Goal: Task Accomplishment & Management: Use online tool/utility

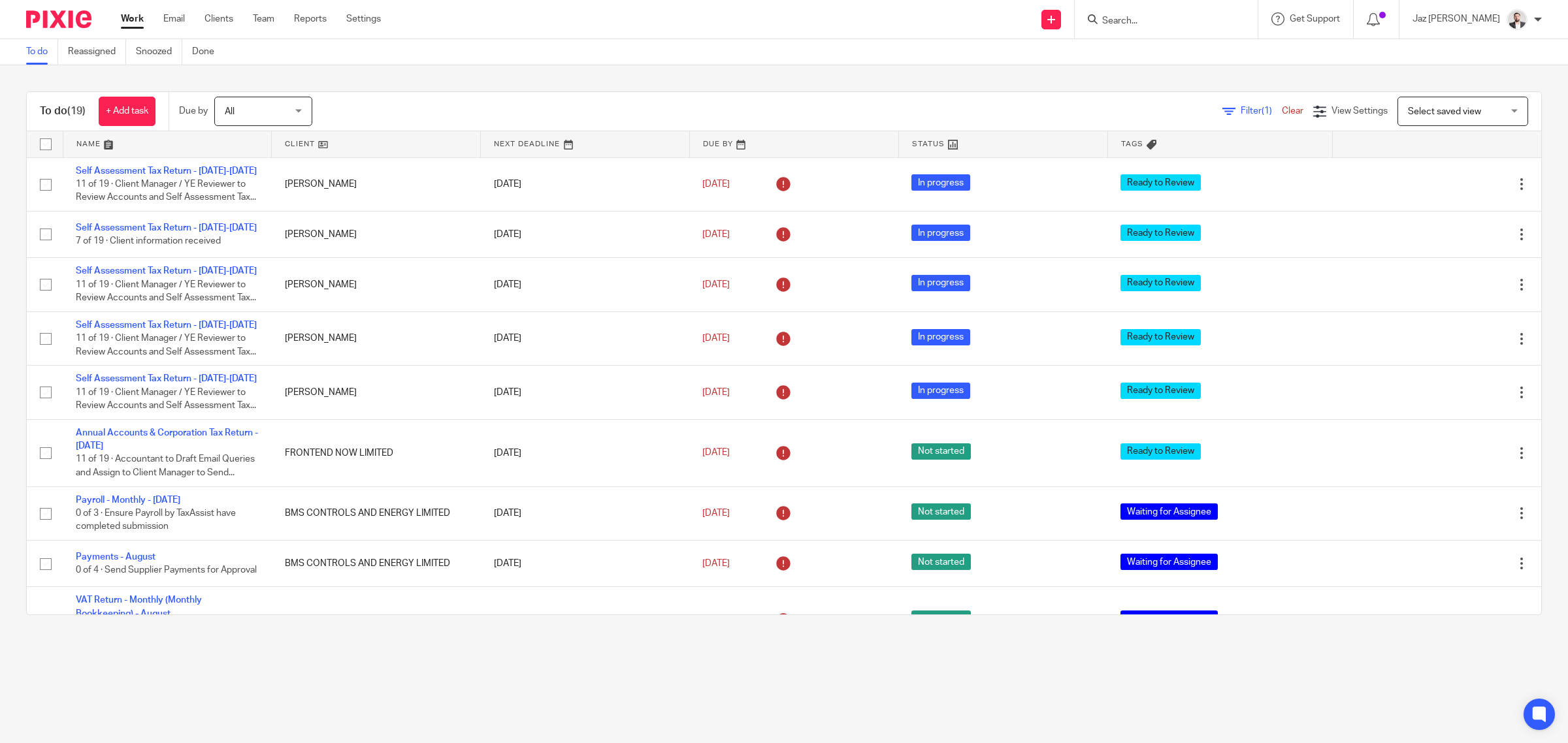
click at [1209, 17] on input "Search" at bounding box center [1159, 22] width 117 height 12
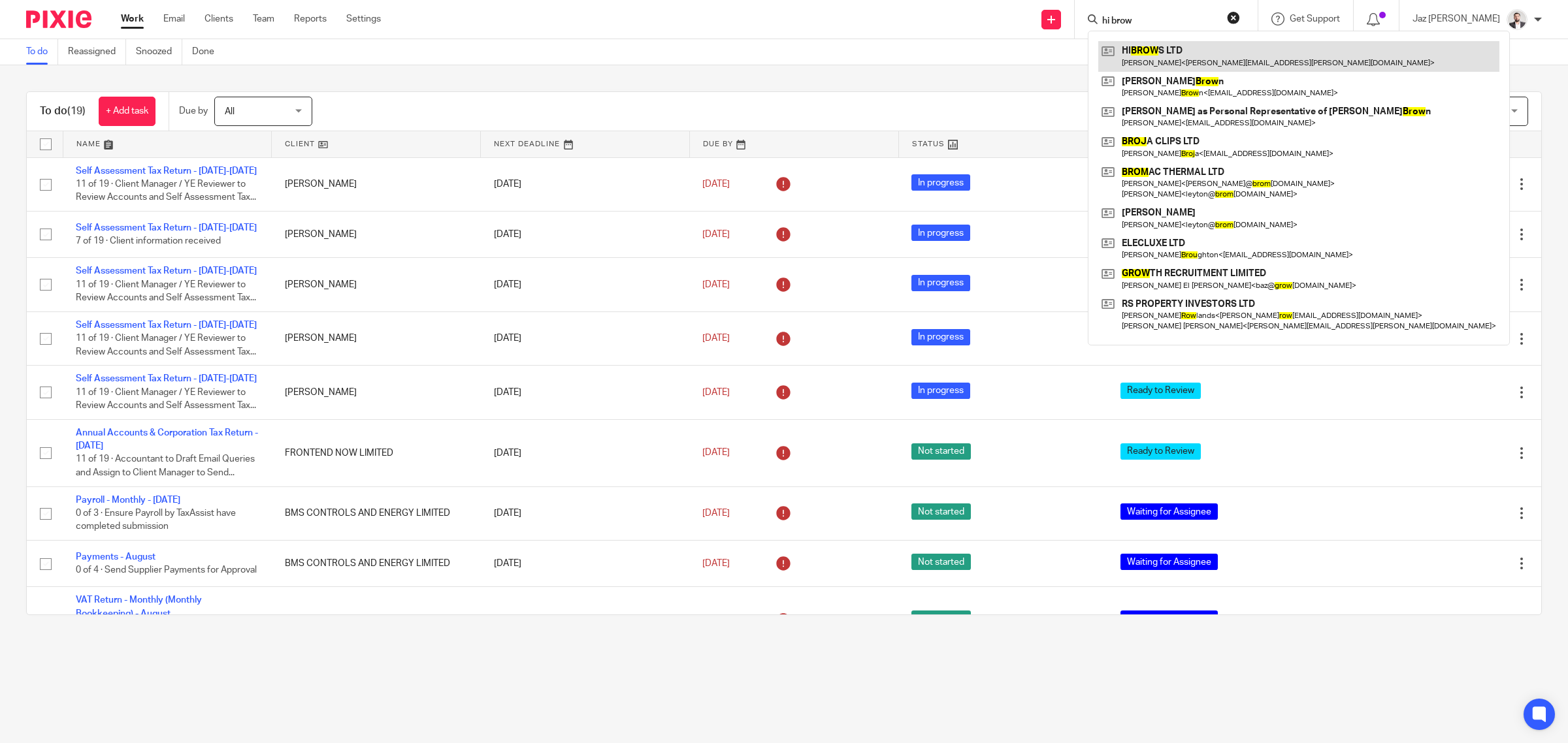
type input "hi brow"
click at [1194, 62] on link at bounding box center [1299, 56] width 402 height 30
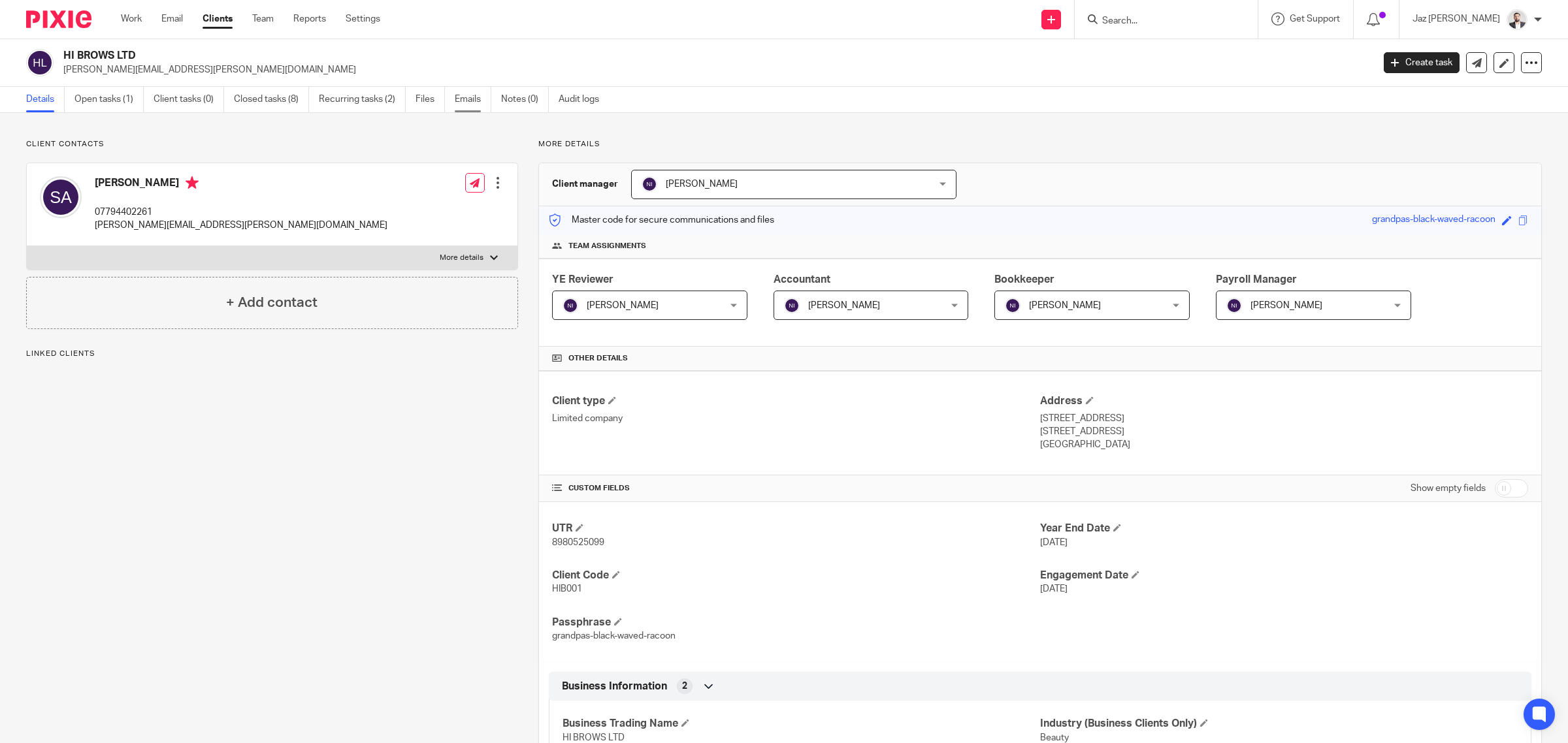
click at [469, 103] on link "Emails" at bounding box center [473, 99] width 37 height 26
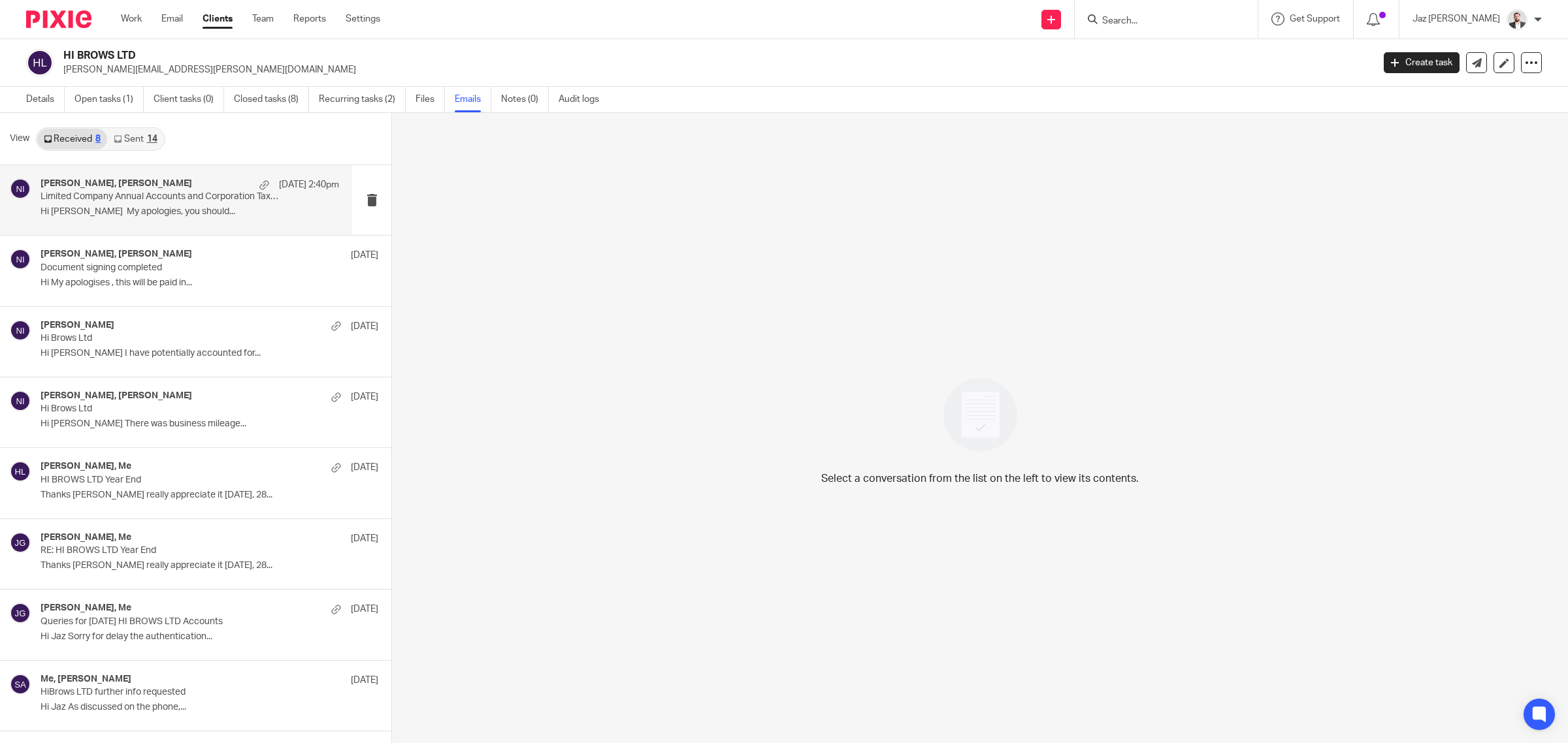
click at [207, 206] on div "Naeem Ibrahim, Sukhjeet Athwal 22 Sep 2:40pm Limited Company Annual Accounts an…" at bounding box center [190, 200] width 298 height 44
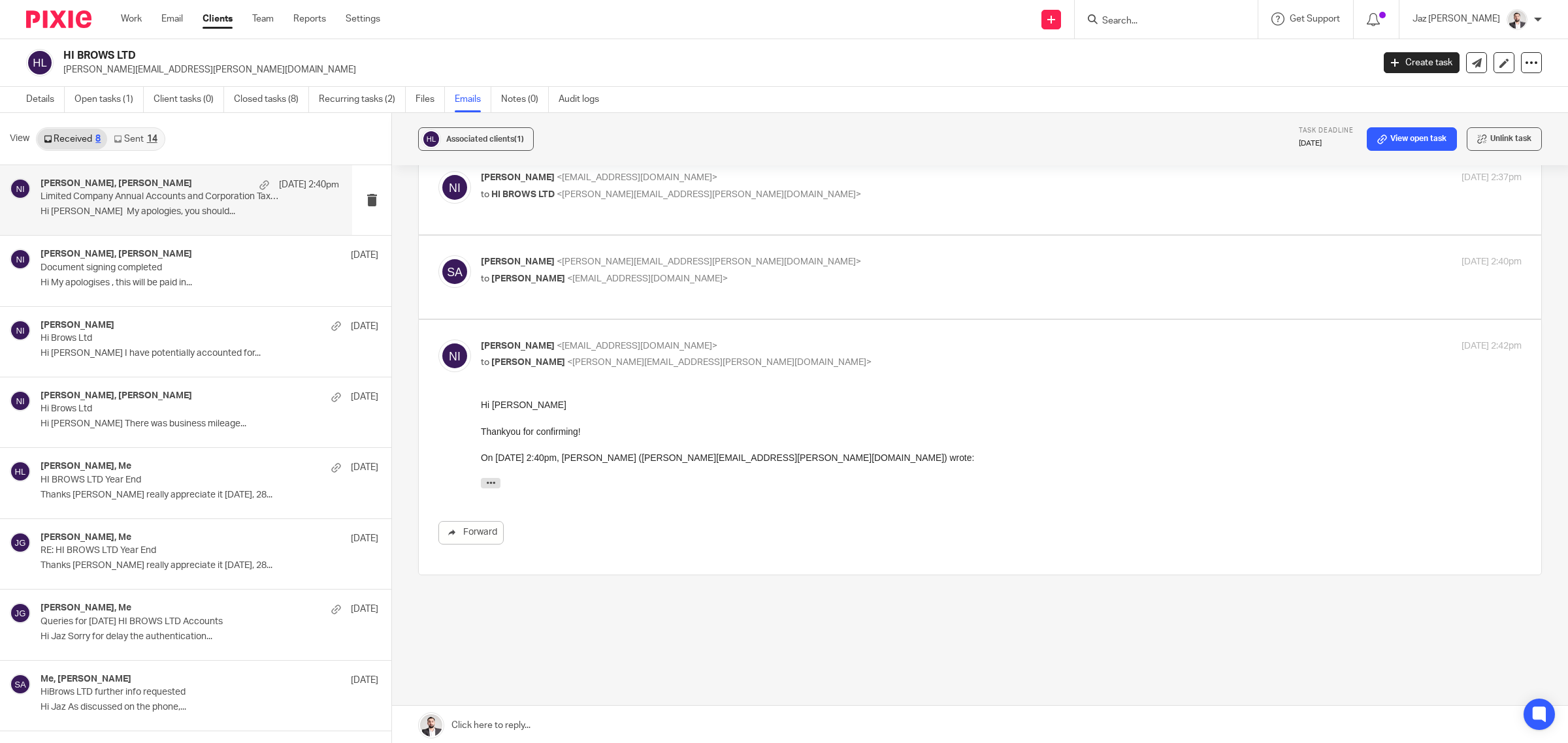
scroll to position [357, 0]
click at [870, 279] on div "Sukhjeet Athwal <sukhjeet.athwal@googlemail.com> to Naeem Ibrahim <naeemibrahim…" at bounding box center [980, 277] width 1083 height 44
click at [852, 256] on p "Sukhjeet Athwal <sukhjeet.athwal@googlemail.com>" at bounding box center [827, 262] width 694 height 13
checkbox input "true"
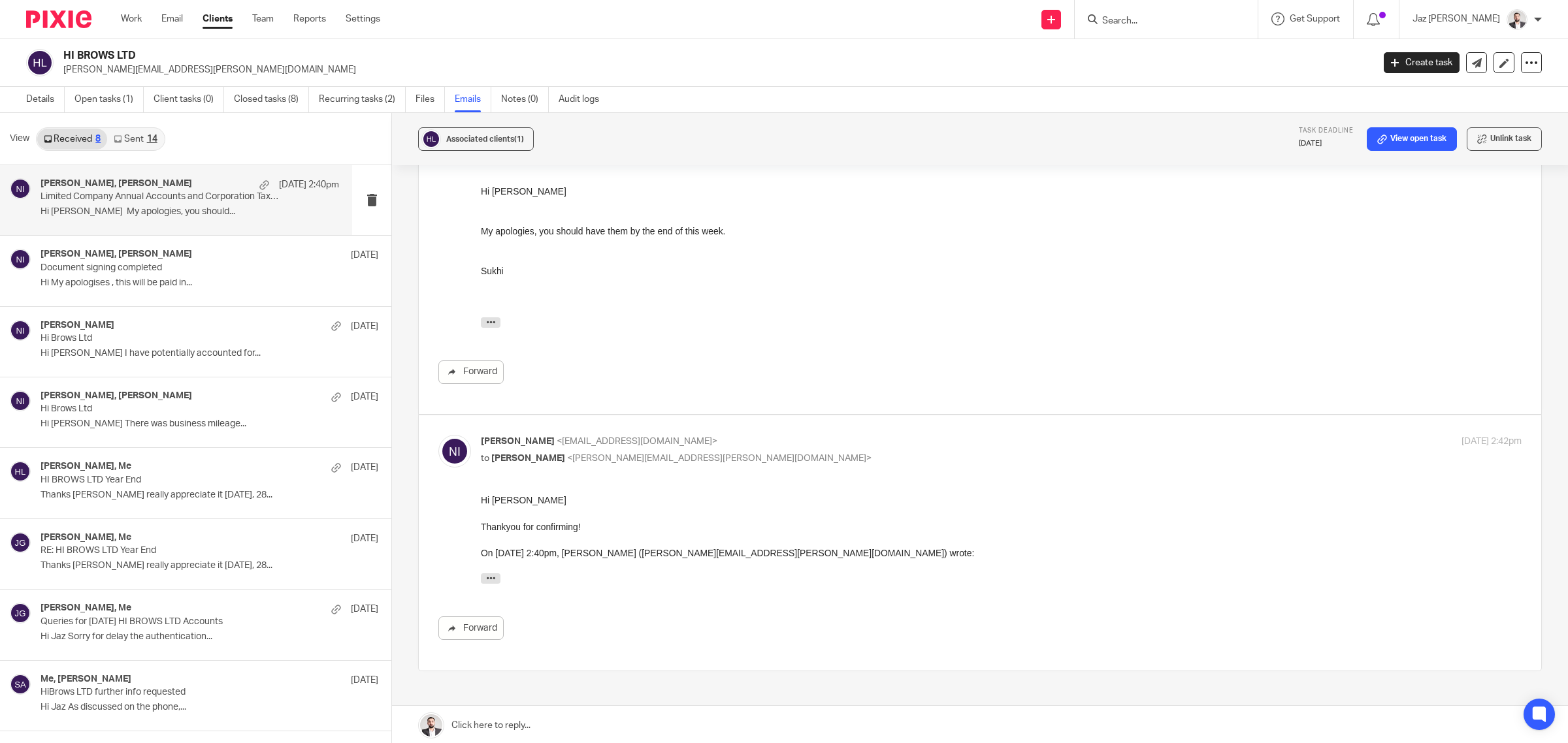
scroll to position [446, 0]
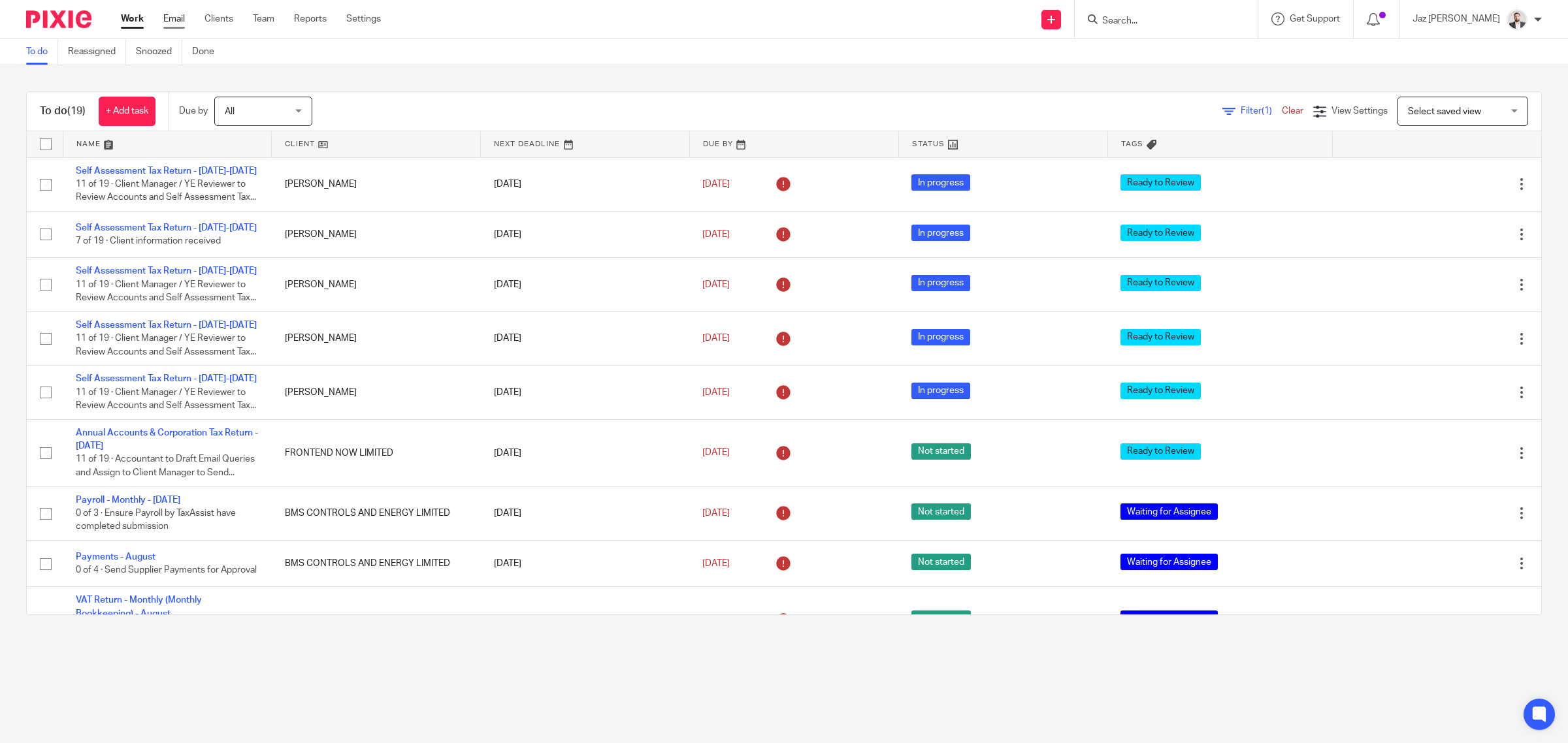
click at [180, 17] on link "Email" at bounding box center [174, 19] width 22 height 13
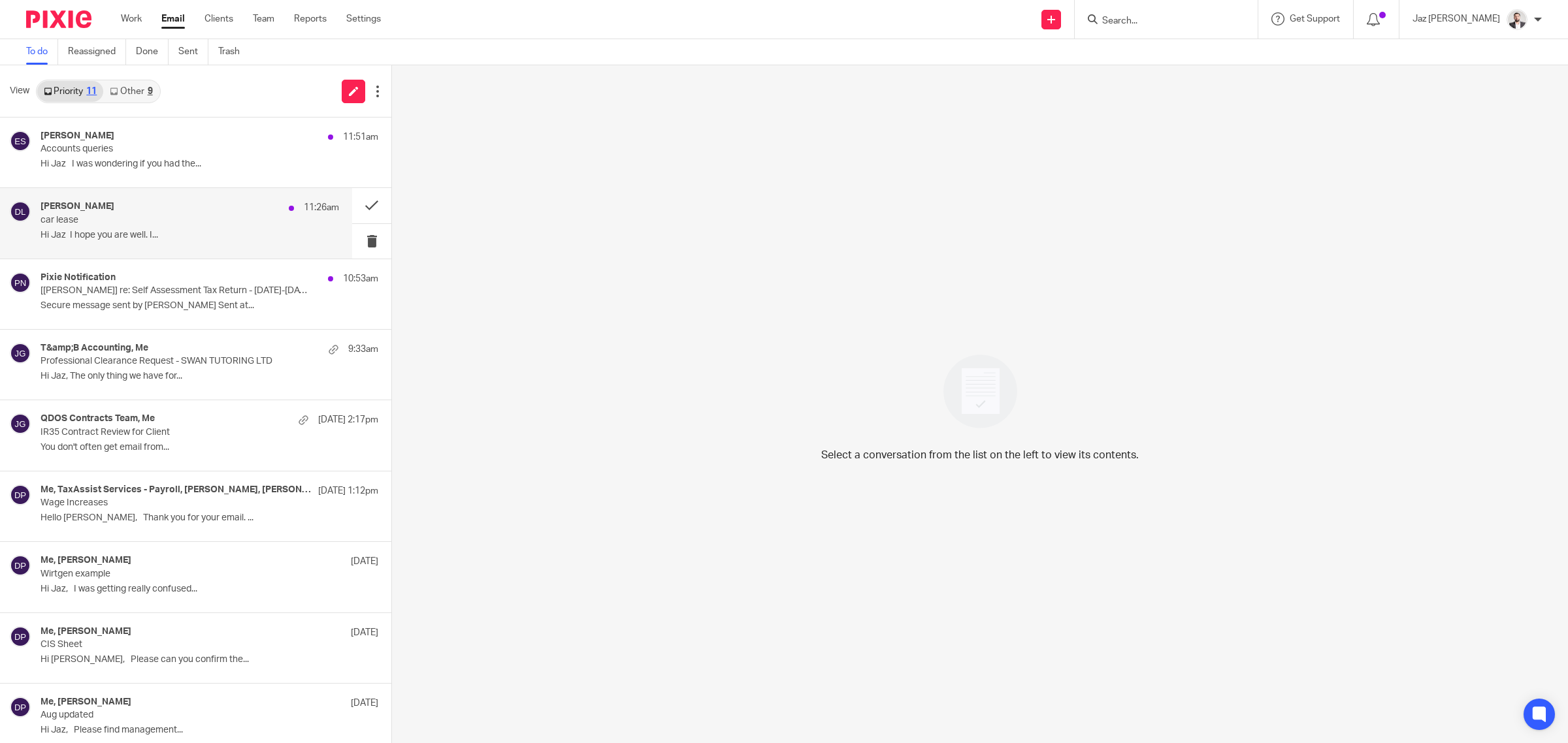
click at [196, 226] on p "car lease" at bounding box center [160, 220] width 239 height 11
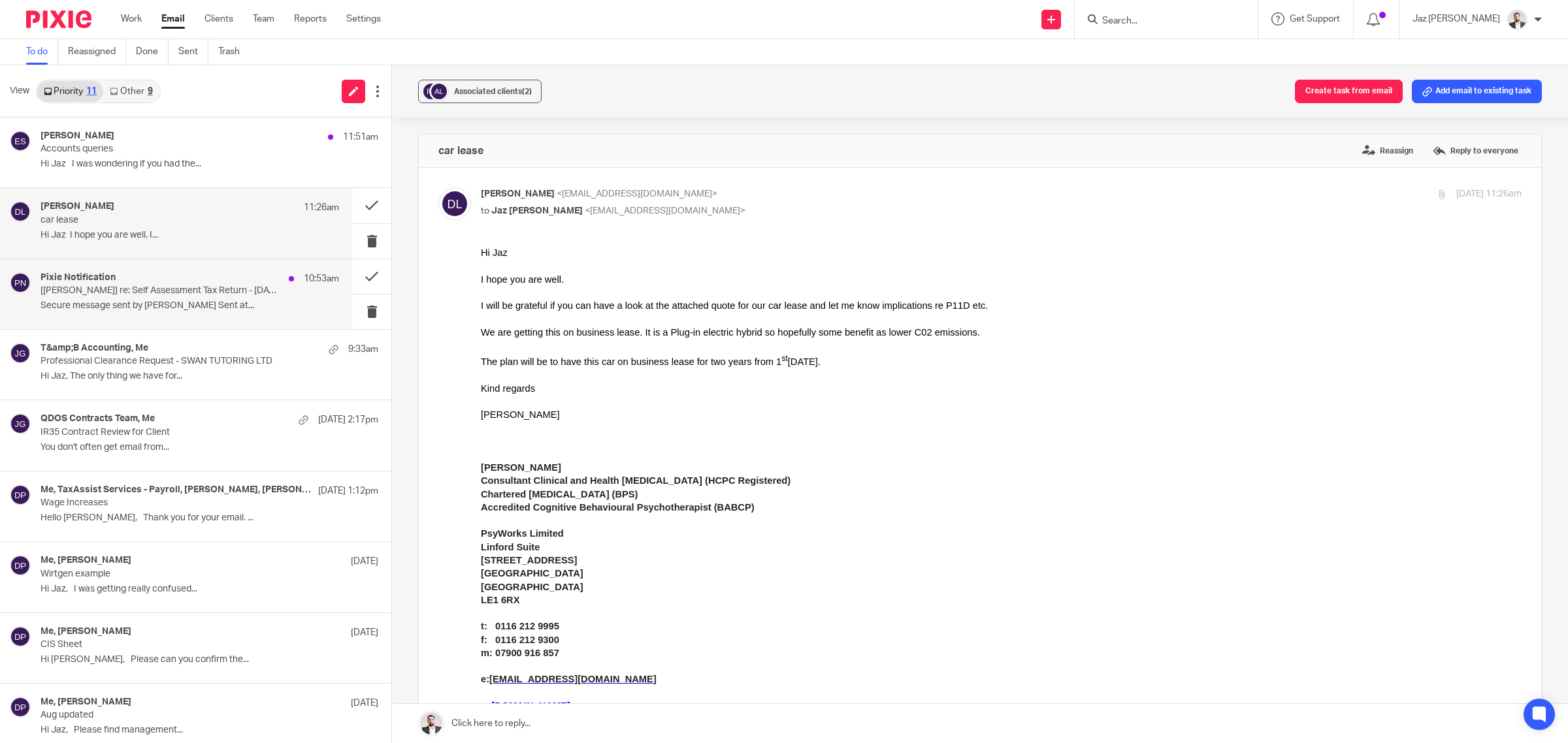
click at [191, 295] on p "[[PERSON_NAME]] re: Self Assessment Tax Return - [DATE]-[DATE]" at bounding box center [160, 291] width 239 height 11
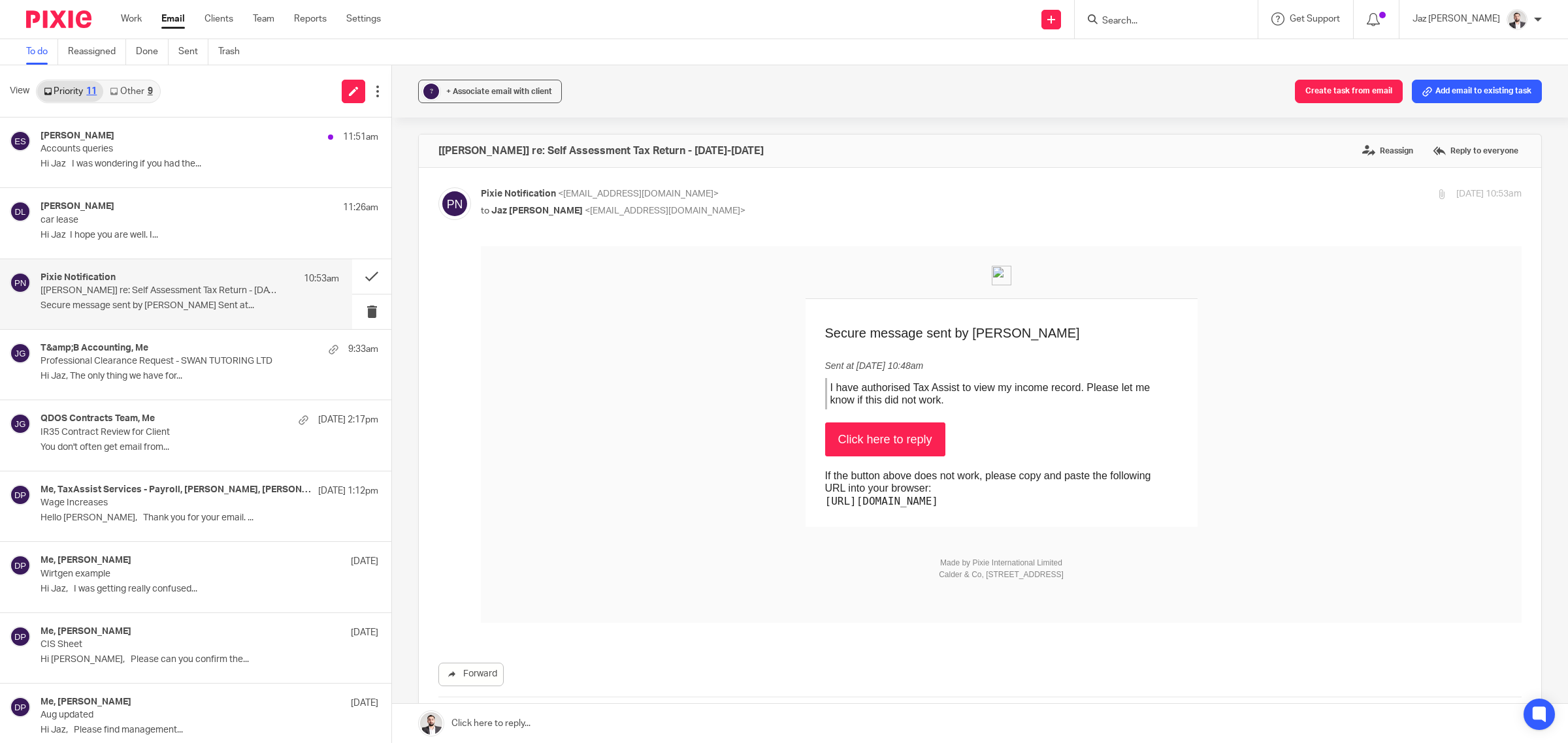
click at [141, 98] on link "Other 9" at bounding box center [131, 91] width 56 height 21
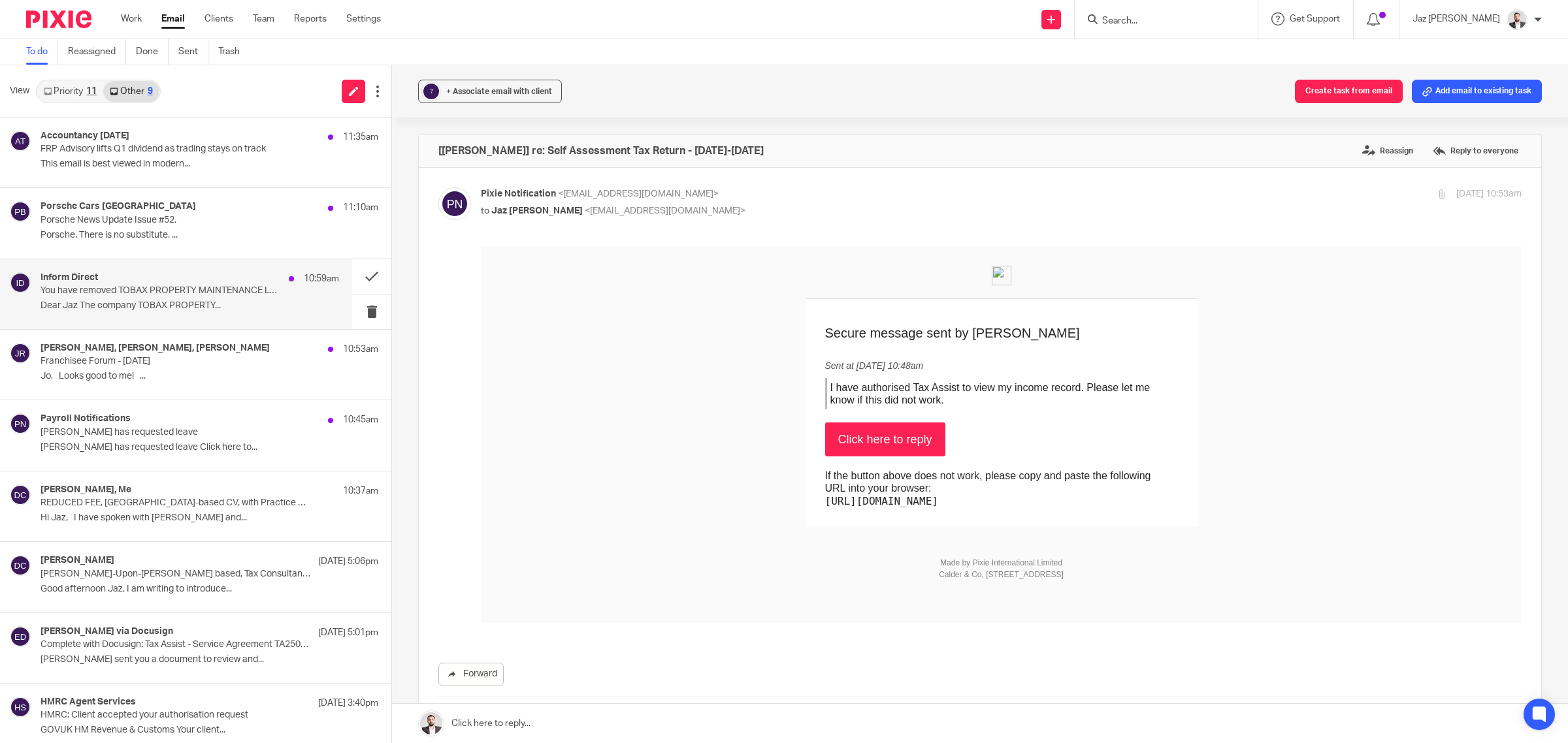
click at [187, 272] on div "Inform Direct 10:59am" at bounding box center [190, 279] width 298 height 13
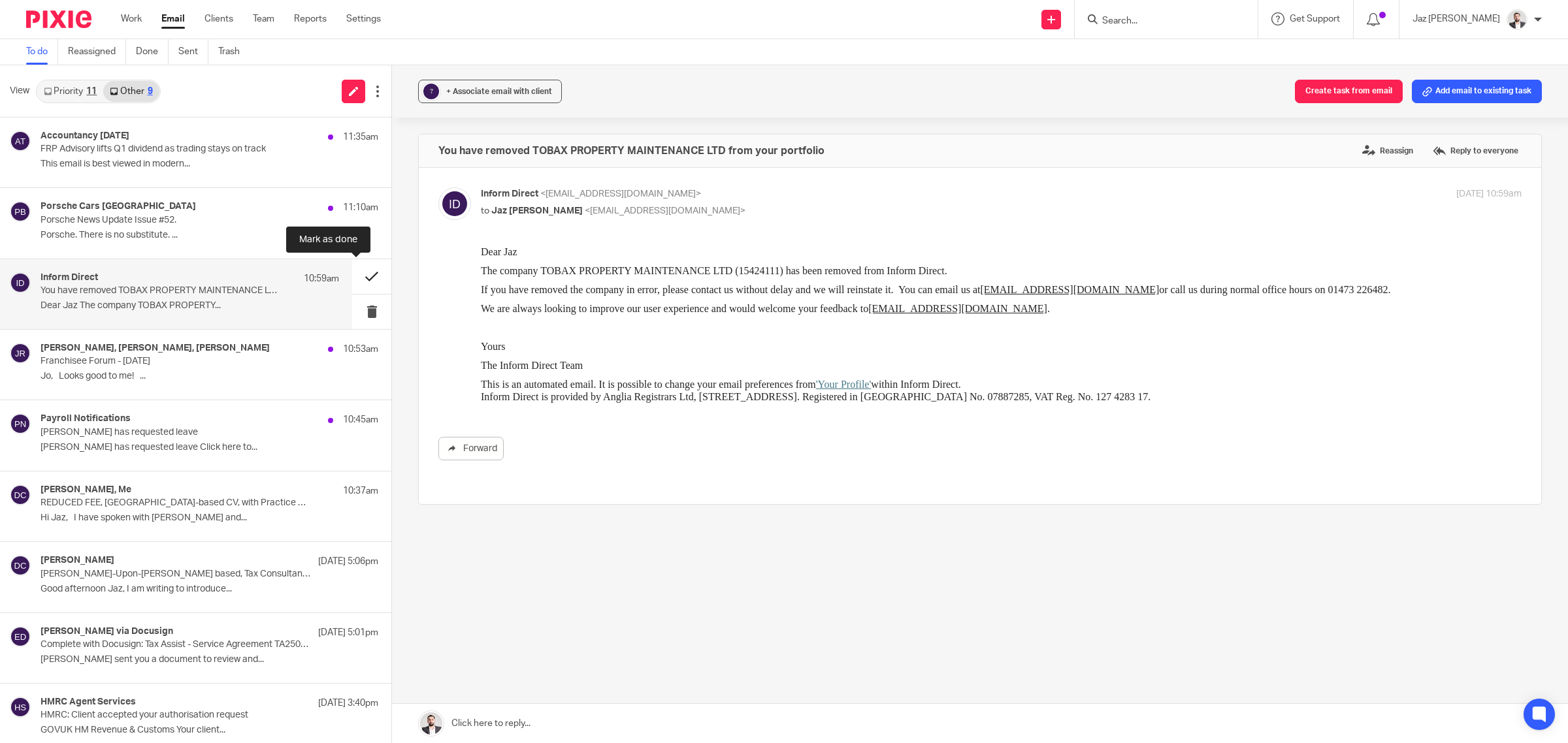
click at [353, 272] on button at bounding box center [372, 277] width 39 height 35
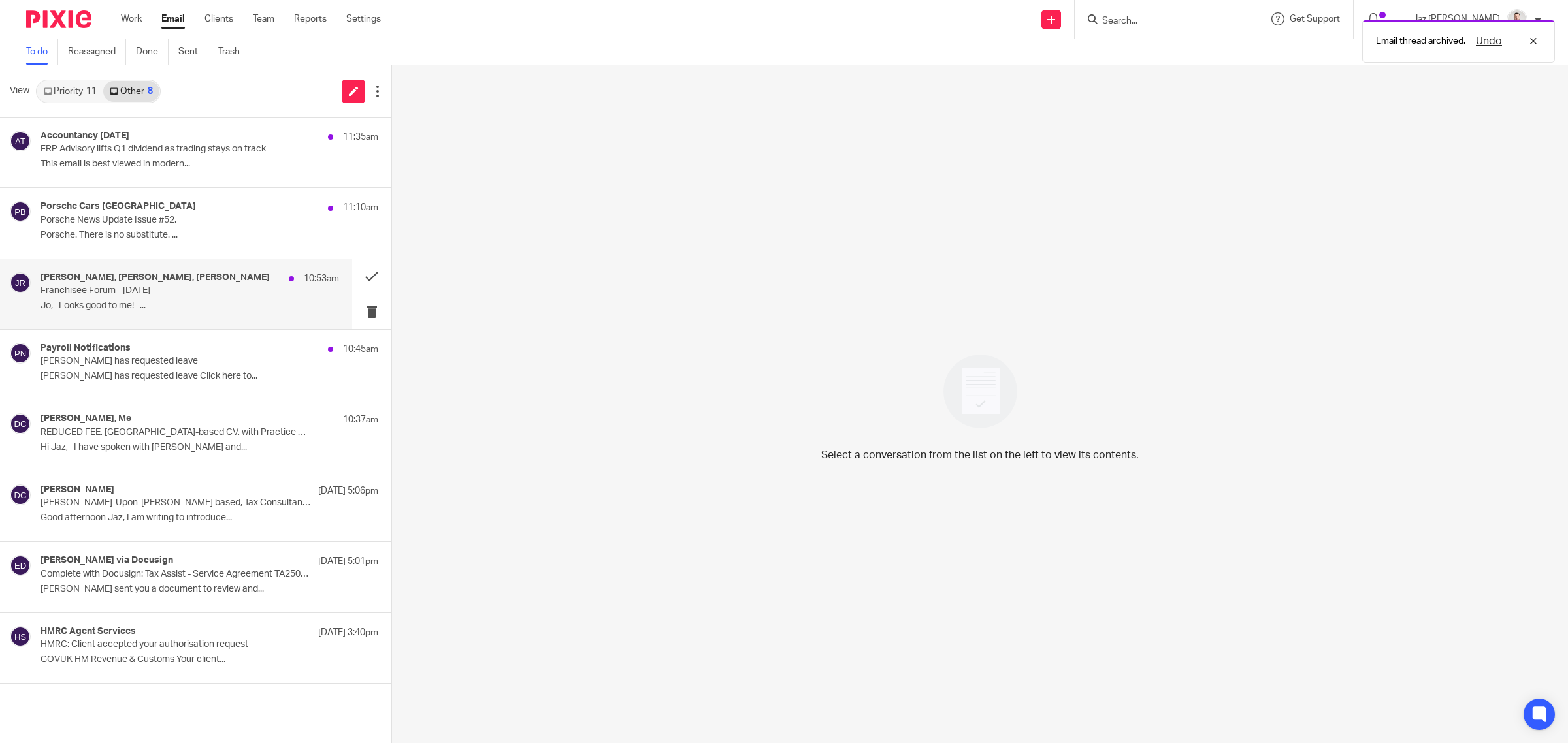
click at [241, 295] on p "Franchisee Forum - [DATE]" at bounding box center [160, 291] width 239 height 11
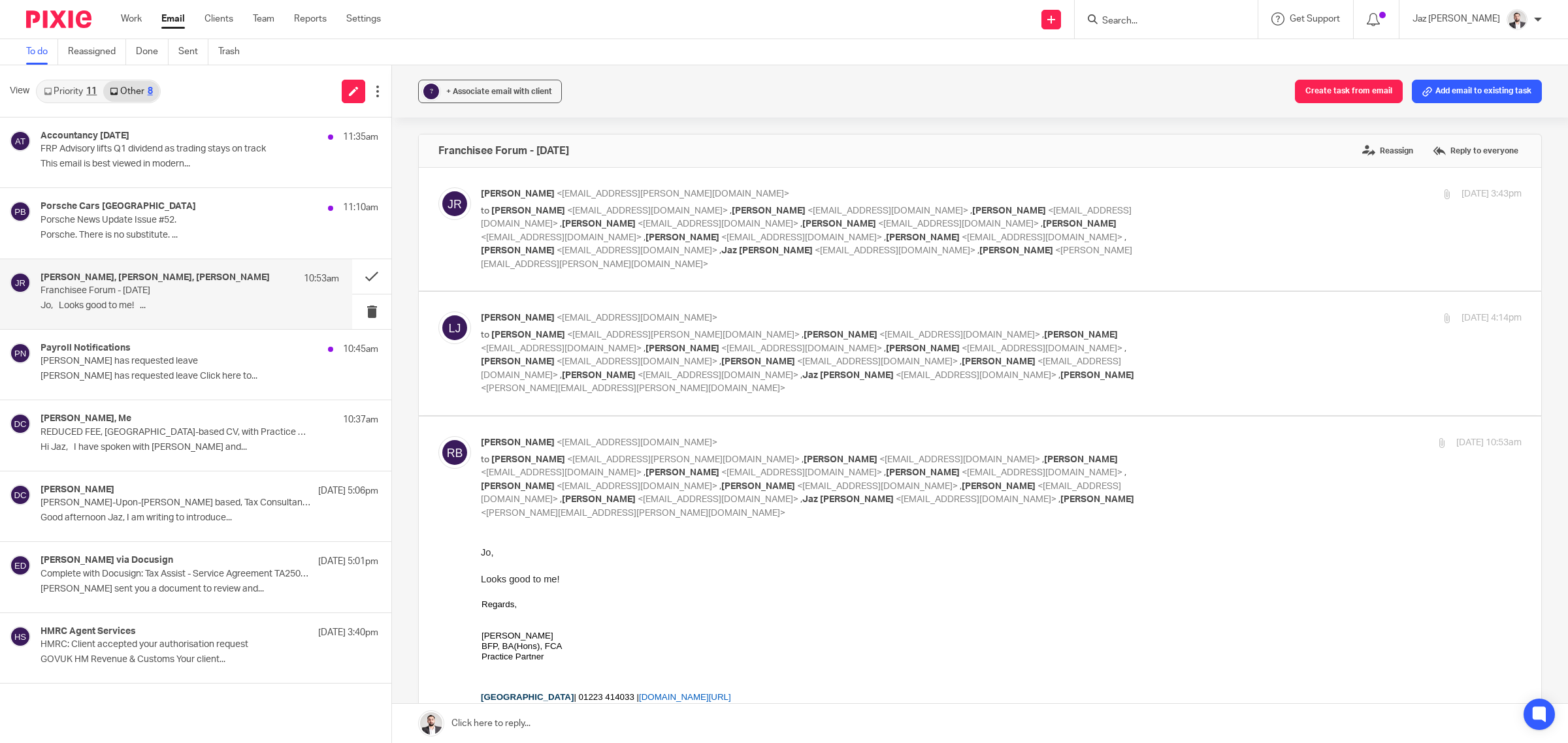
click at [1270, 226] on div "[PERSON_NAME] <[EMAIL_ADDRESS][PERSON_NAME][DOMAIN_NAME]> to [PERSON_NAME] <[EM…" at bounding box center [1001, 229] width 1041 height 83
checkbox input "true"
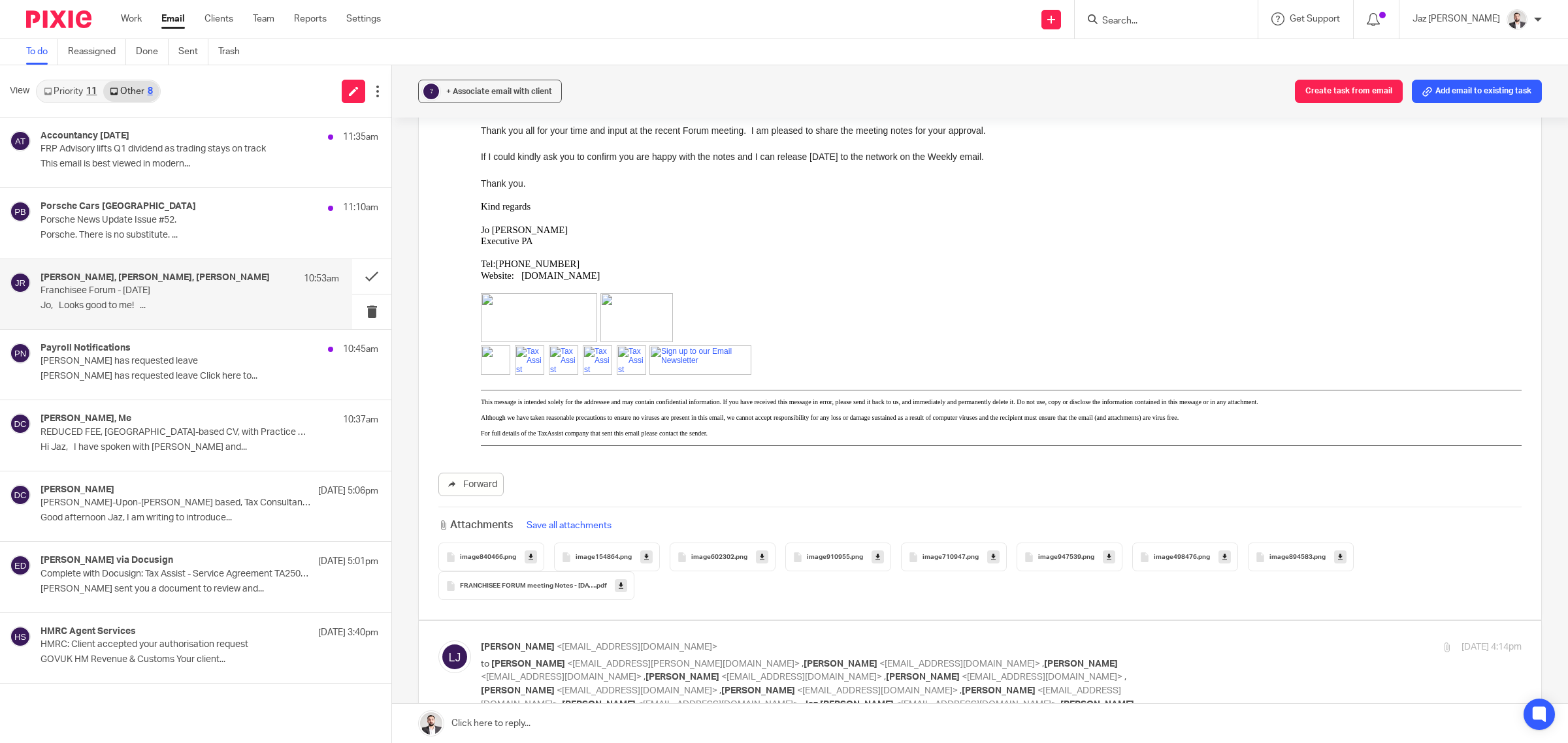
scroll to position [201, 0]
click at [621, 579] on link at bounding box center [621, 586] width 12 height 13
click at [202, 373] on p "[PERSON_NAME] has requested leave Click here to..." at bounding box center [190, 376] width 298 height 11
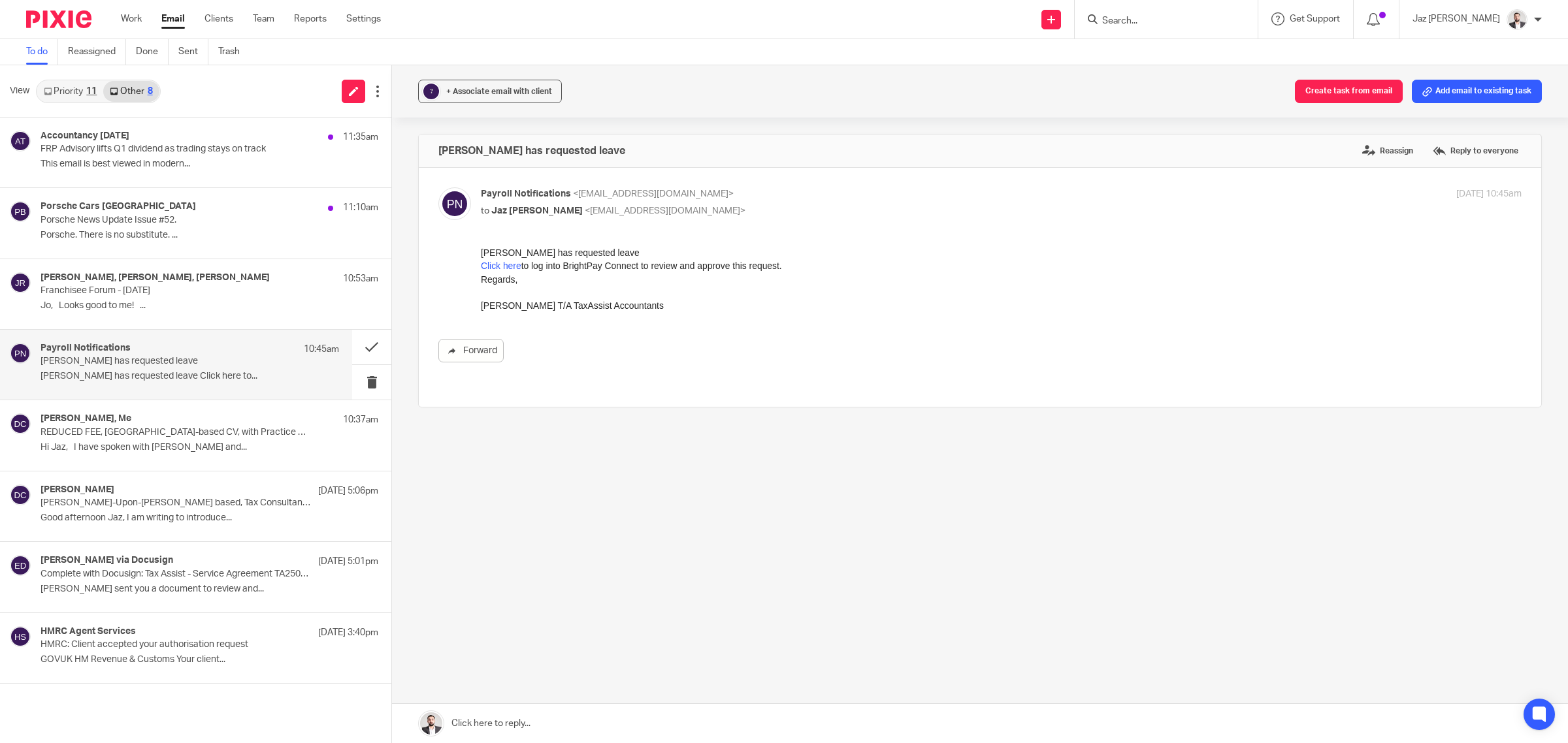
scroll to position [0, 0]
click at [512, 267] on link "Click here" at bounding box center [501, 266] width 41 height 11
